Goal: Task Accomplishment & Management: Use online tool/utility

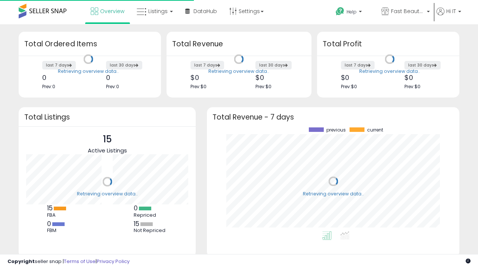
scroll to position [104, 238]
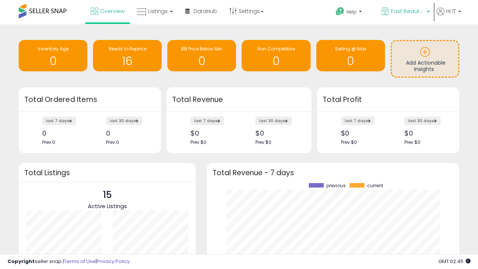
click at [405, 12] on span "Fast Beauty ([GEOGRAPHIC_DATA])" at bounding box center [408, 10] width 34 height 7
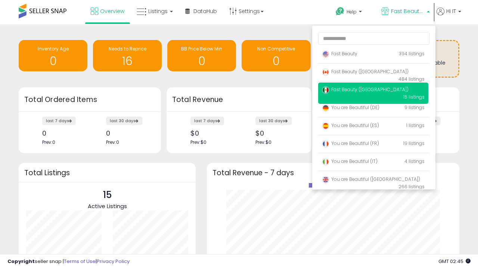
click at [373, 73] on span "Fast Beauty ([GEOGRAPHIC_DATA])" at bounding box center [365, 71] width 87 height 6
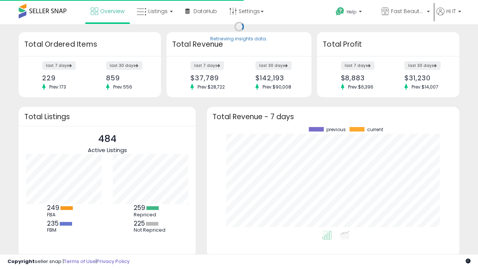
scroll to position [104, 238]
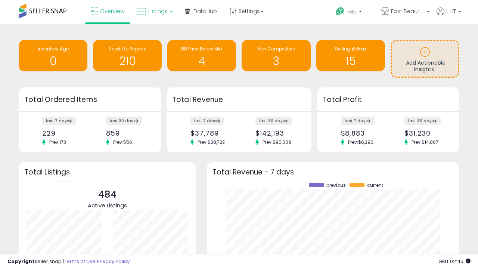
click at [154, 11] on span "Listings" at bounding box center [157, 10] width 19 height 7
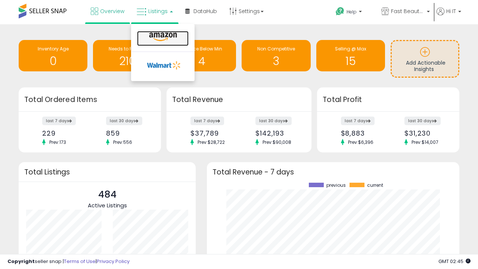
click at [162, 37] on icon at bounding box center [163, 37] width 32 height 10
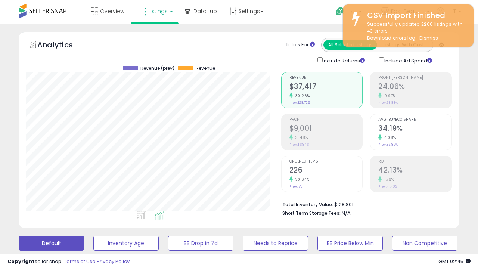
scroll to position [153, 255]
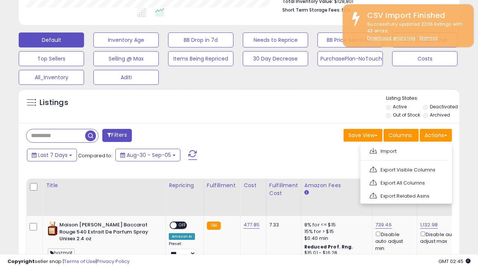
click at [373, 150] on span at bounding box center [373, 151] width 7 height 6
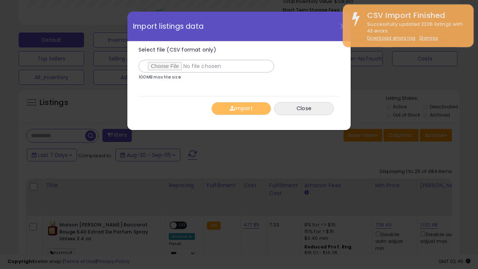
type input "**********"
click at [241, 108] on button "Import" at bounding box center [241, 108] width 60 height 13
